Goal: Task Accomplishment & Management: Use online tool/utility

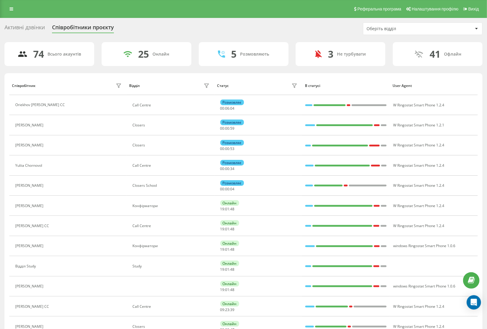
click at [386, 27] on div "Оберіть відділ" at bounding box center [402, 28] width 71 height 5
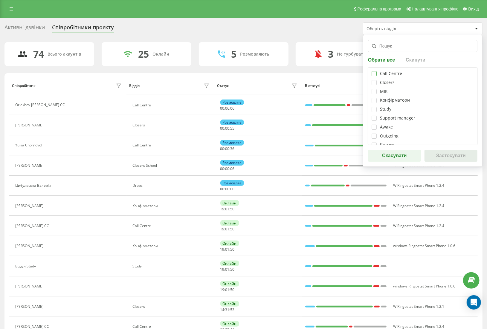
click at [375, 71] on label at bounding box center [374, 71] width 5 height 0
checkbox input "true"
click at [446, 157] on button "Застосувати" at bounding box center [451, 156] width 53 height 12
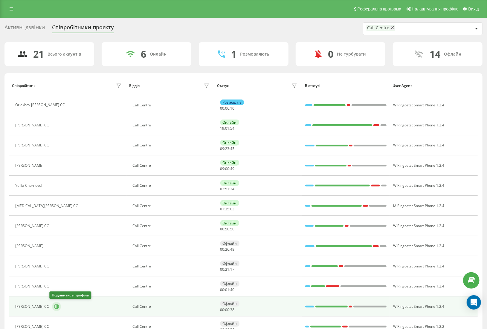
click at [54, 307] on icon at bounding box center [56, 306] width 5 height 5
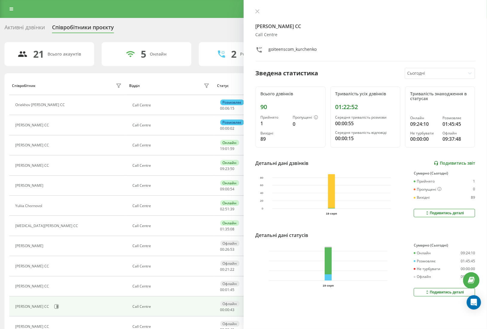
click at [442, 163] on link "Подивитись звіт" at bounding box center [454, 163] width 41 height 5
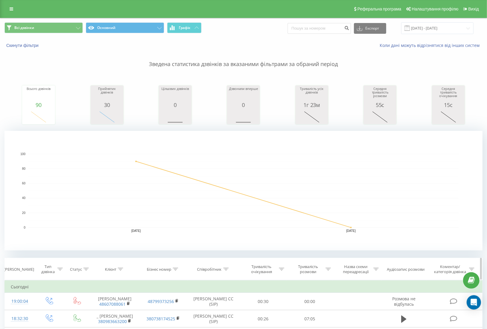
click at [311, 269] on div "Тривалість розмови" at bounding box center [308, 269] width 32 height 10
click at [297, 312] on input "text" at bounding box center [310, 312] width 53 height 10
type input "00.59"
click at [304, 297] on div "Дорівнює" at bounding box center [310, 298] width 53 height 11
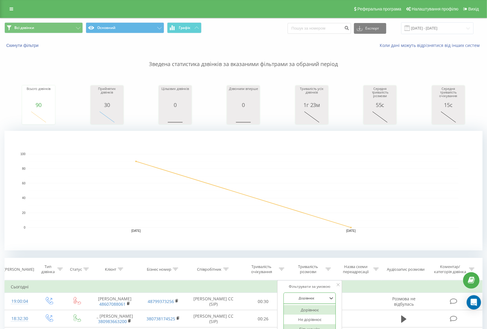
scroll to position [35, 0]
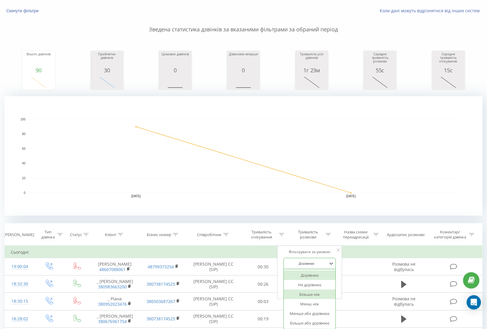
click at [304, 297] on div "Більше ніж" at bounding box center [310, 295] width 52 height 10
click at [323, 291] on span "OK" at bounding box center [322, 289] width 17 height 9
